Goal: Task Accomplishment & Management: Manage account settings

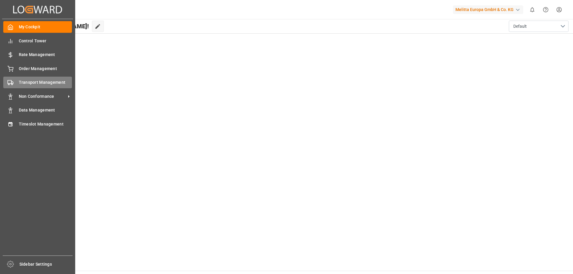
click at [42, 82] on span "Transport Management" at bounding box center [45, 82] width 53 height 6
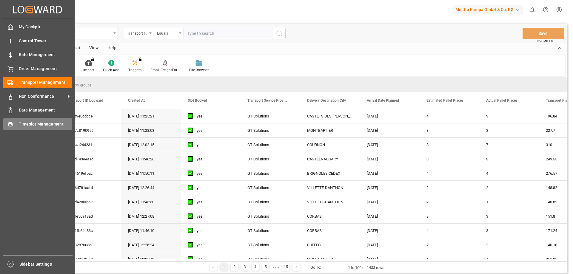
click at [26, 121] on div "Timeslot Management Timeslot Management" at bounding box center [37, 124] width 69 height 12
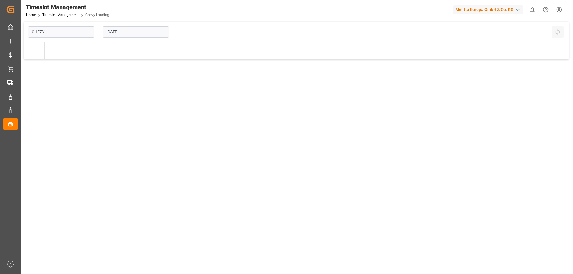
type input "Chezy Loading"
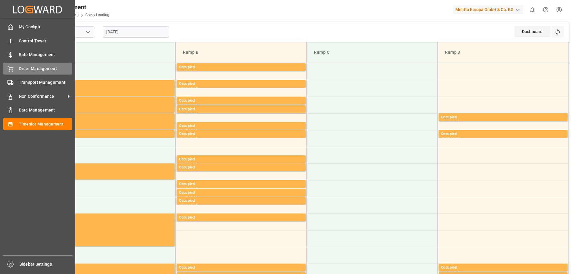
click at [45, 64] on div "Order Management Order Management" at bounding box center [37, 69] width 69 height 12
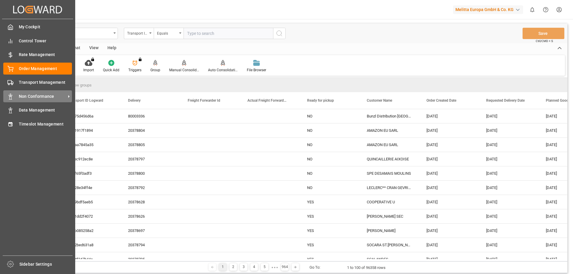
click at [38, 95] on span "Non Conformance" at bounding box center [42, 96] width 47 height 6
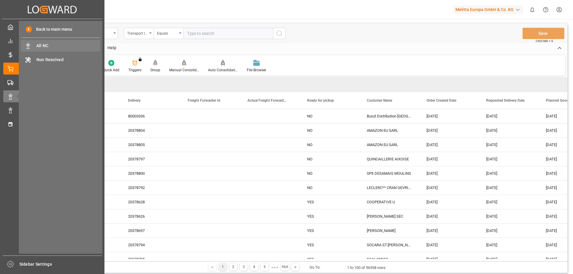
click at [66, 47] on span "All NC" at bounding box center [68, 46] width 64 height 6
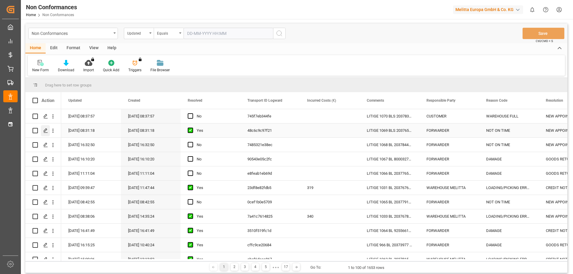
click at [45, 133] on line "Press SPACE to select this row." at bounding box center [46, 133] width 4 height 0
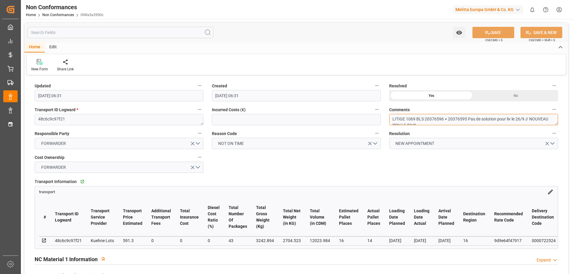
click at [450, 119] on textarea "LITIGE 1069 BLS 20376596 + 20376595 Pas de solution pour liv le 26/9 // NOUVEAU…" at bounding box center [473, 119] width 169 height 11
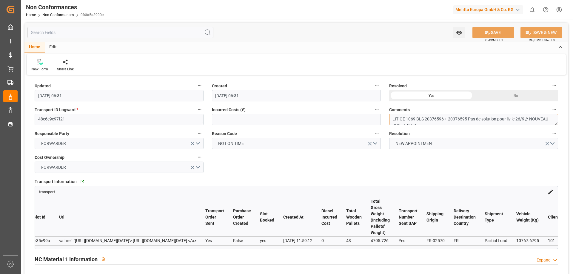
scroll to position [0, 622]
click at [417, 117] on textarea "LITIGE 1069 BLS 20376596 + 20376595 Pas de solution pour liv le 26/9 // NOUVEAU…" at bounding box center [473, 119] width 169 height 11
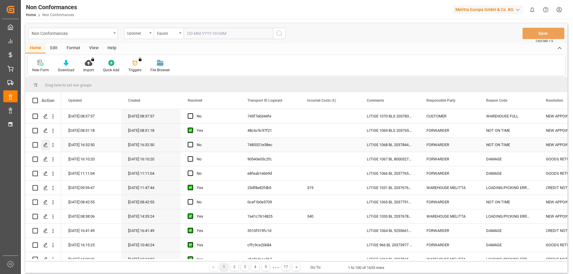
click at [44, 145] on icon "Press SPACE to select this row." at bounding box center [45, 145] width 5 height 5
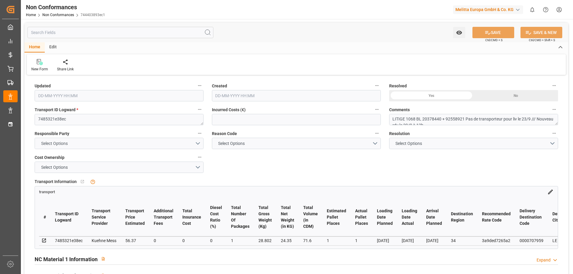
type input "[DATE] 14:32"
click at [455, 121] on textarea "LITIGE 1068 BL 20378440 + 92558921 Pas de transporteur pour liv le 23/9 /// Nou…" at bounding box center [473, 119] width 169 height 11
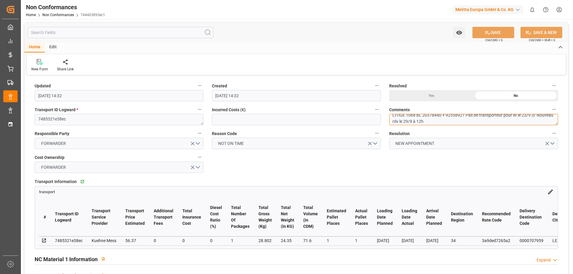
scroll to position [5, 0]
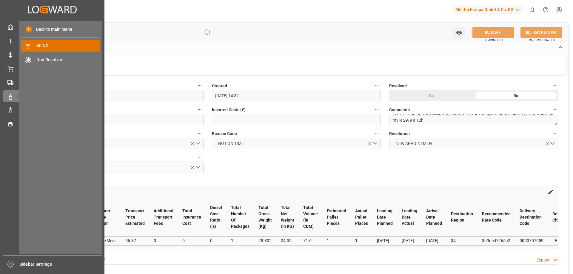
click at [43, 41] on div "All NC All NC" at bounding box center [60, 46] width 79 height 12
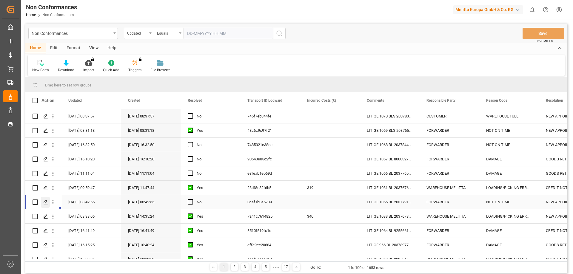
click at [44, 202] on polygon "Press SPACE to select this row." at bounding box center [45, 201] width 3 height 3
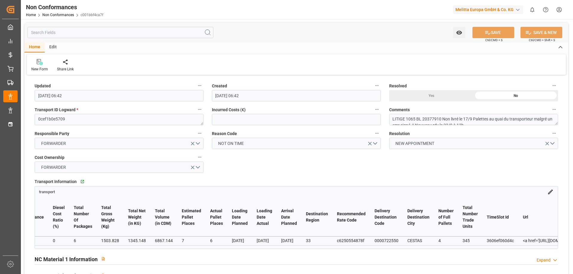
scroll to position [0, 107]
